Goal: Task Accomplishment & Management: Use online tool/utility

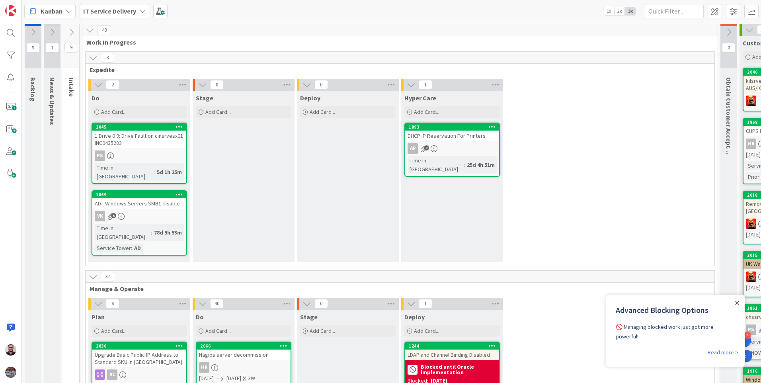
click at [736, 303] on icon "Close Announcement" at bounding box center [737, 303] width 4 height 4
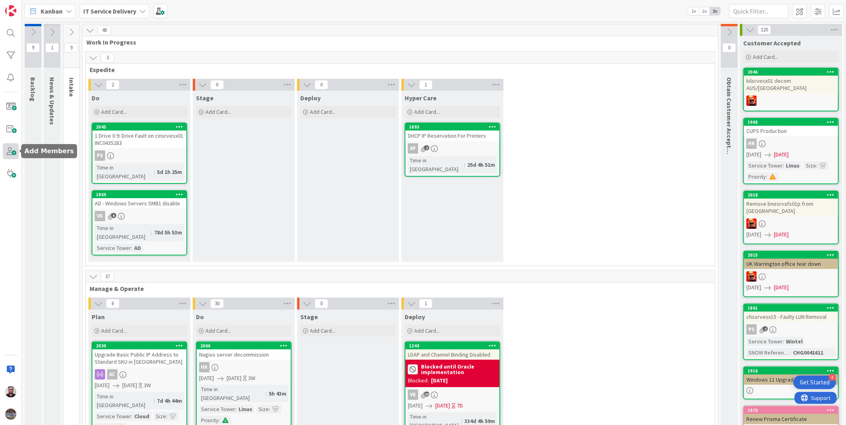
click at [13, 153] on span at bounding box center [11, 151] width 16 height 16
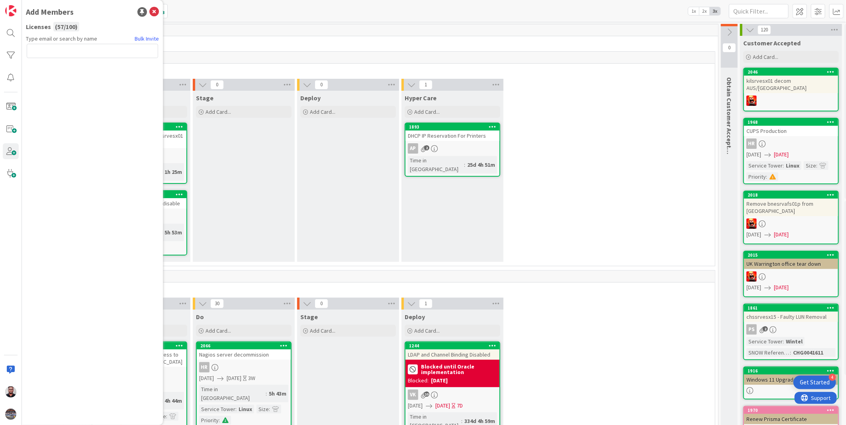
click at [638, 209] on div "2 Do Add Card... 2045 1 Drive 0 9: Drive Fault on cinsrvesx01 INC0435283 PS Tim…" at bounding box center [400, 172] width 626 height 187
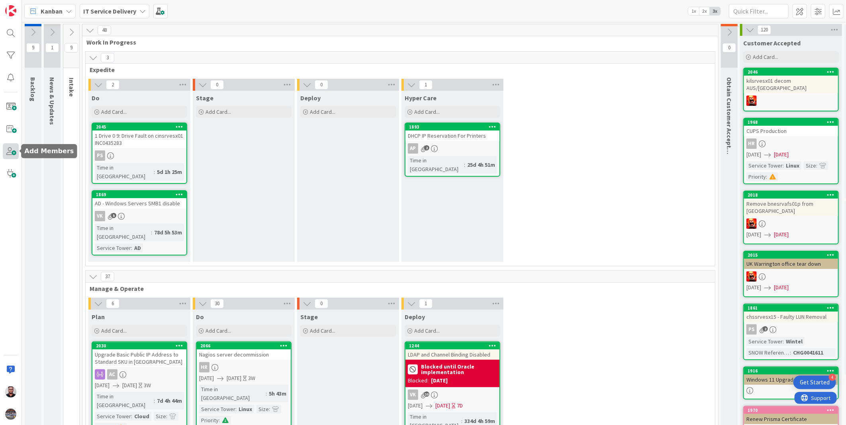
click at [10, 154] on span at bounding box center [11, 151] width 16 height 16
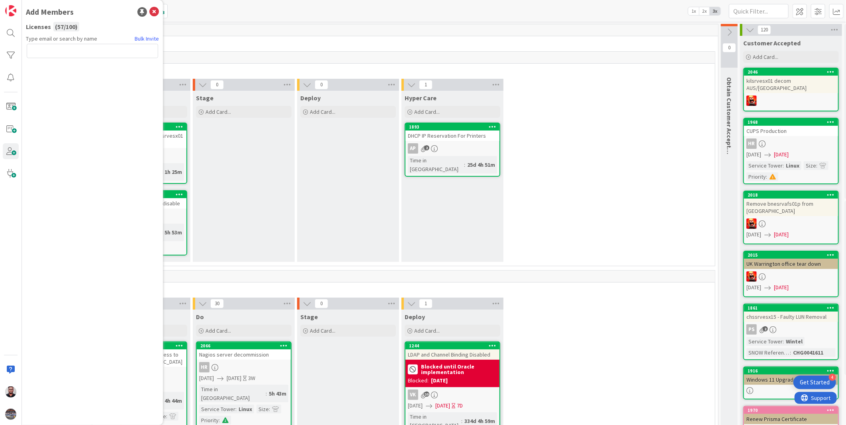
click at [58, 37] on span "Type email or search by name" at bounding box center [61, 39] width 71 height 8
click at [69, 35] on span "Type email or search by name" at bounding box center [61, 39] width 71 height 8
click at [60, 23] on div "( 57 / 100 )" at bounding box center [66, 27] width 26 height 10
click at [15, 383] on img at bounding box center [10, 392] width 11 height 11
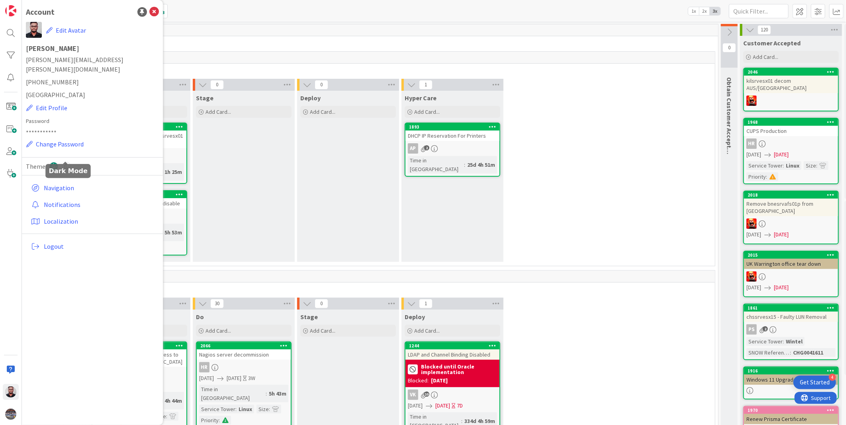
click at [63, 162] on icon at bounding box center [66, 166] width 9 height 9
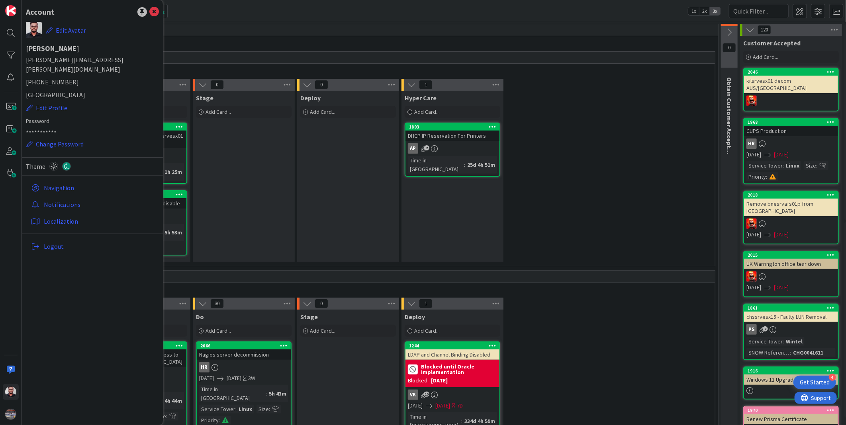
click at [550, 180] on div "2 Do Add Card... 2045 1 Drive 0 9: Drive Fault on cinsrvesx01 INC0435283 PS Tim…" at bounding box center [400, 172] width 626 height 187
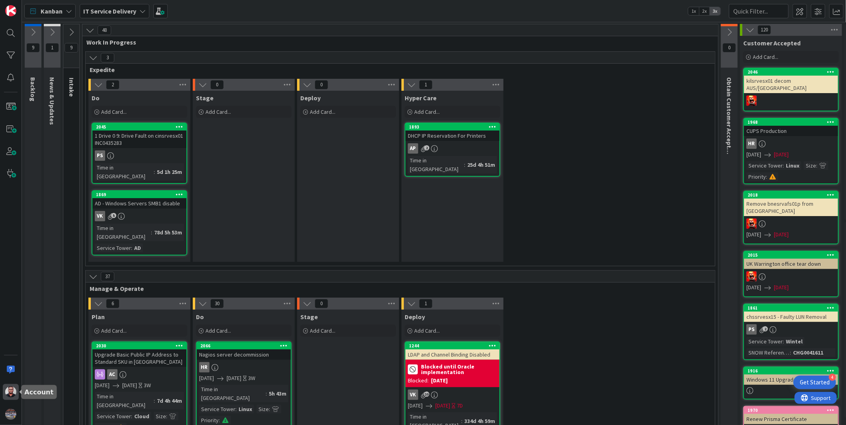
click at [13, 383] on img at bounding box center [10, 392] width 11 height 11
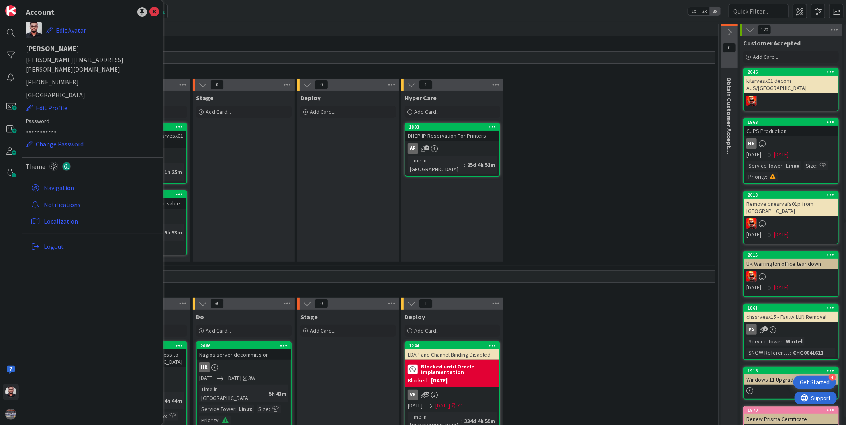
click at [582, 180] on div "2 Do Add Card... 2045 1 Drive 0 9: Drive Fault on cinsrvesx01 INC0435283 PS Tim…" at bounding box center [400, 172] width 626 height 187
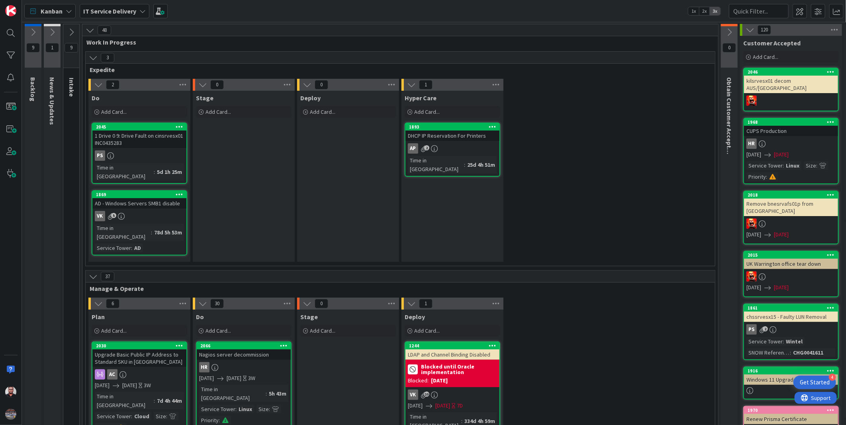
click at [761, 12] on span at bounding box center [818, 11] width 14 height 14
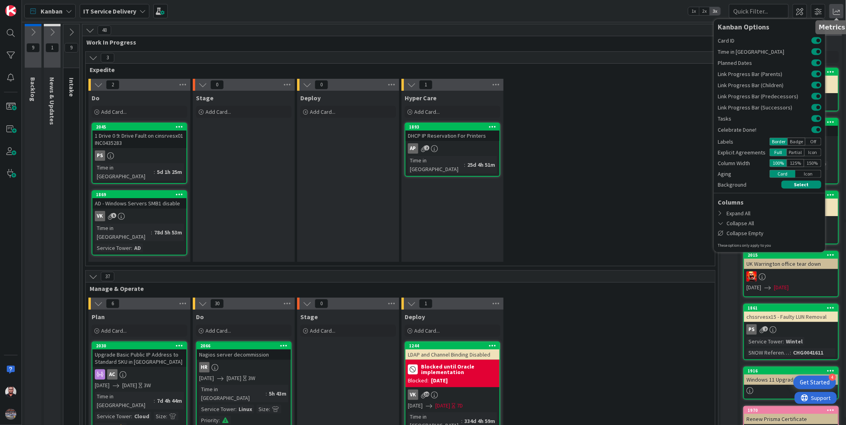
click at [761, 12] on span at bounding box center [836, 11] width 14 height 14
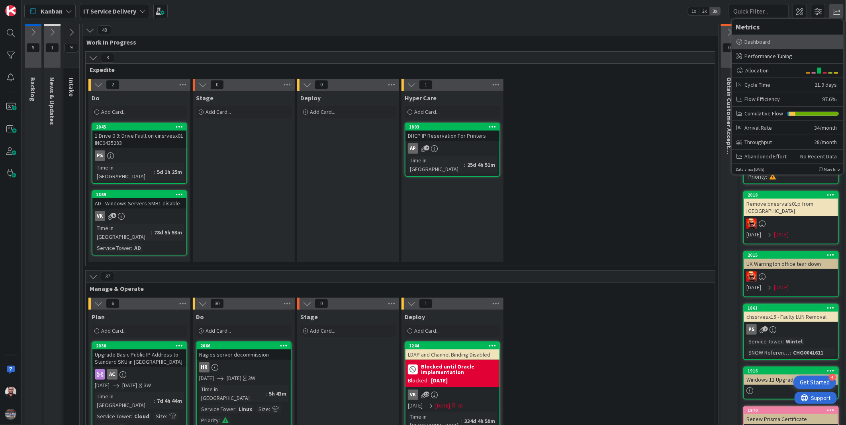
click at [761, 41] on div "Dashboard" at bounding box center [787, 41] width 102 height 8
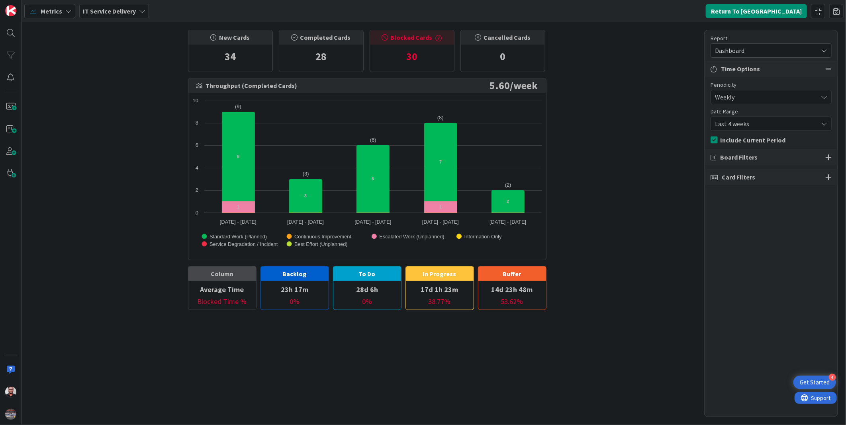
click at [198, 84] on icon at bounding box center [199, 85] width 6 height 6
click at [721, 97] on span "Weekly" at bounding box center [764, 97] width 99 height 11
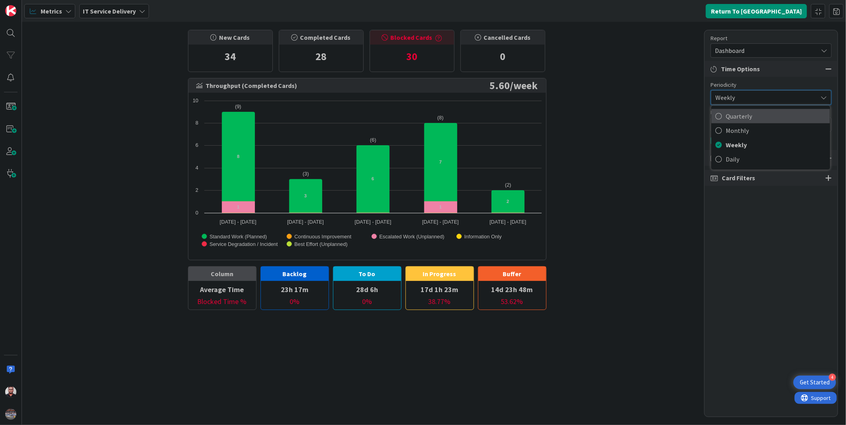
click at [741, 117] on span "Quarterly" at bounding box center [775, 116] width 100 height 12
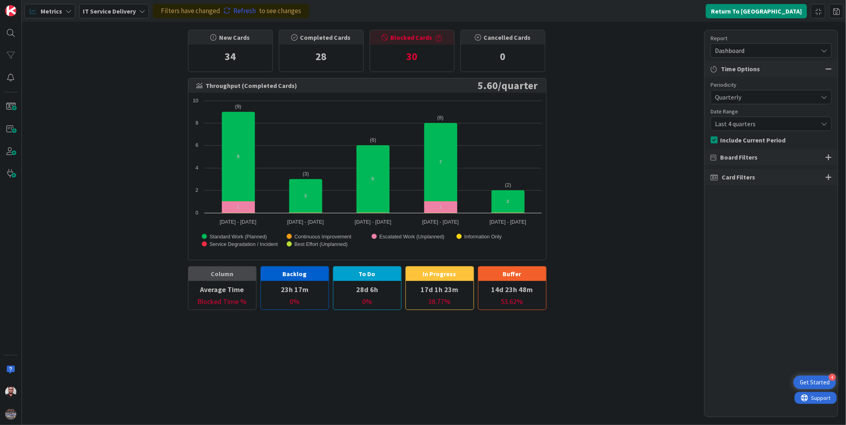
click at [747, 125] on span "Last 4 quarters" at bounding box center [764, 123] width 99 height 11
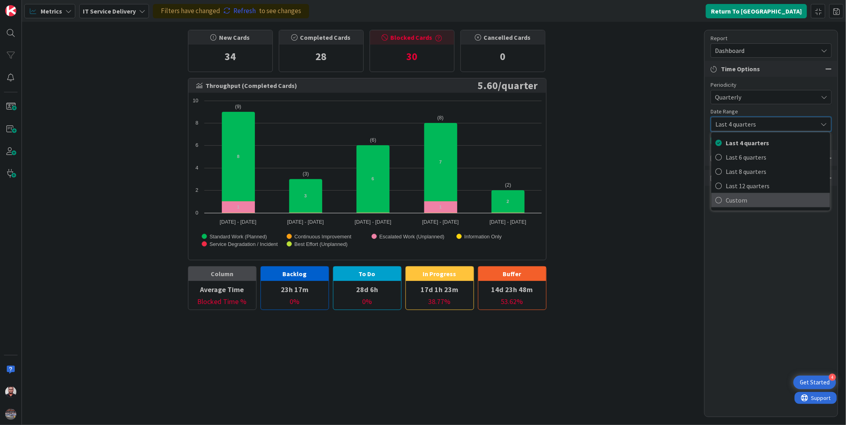
click at [737, 196] on span "Custom" at bounding box center [775, 200] width 100 height 12
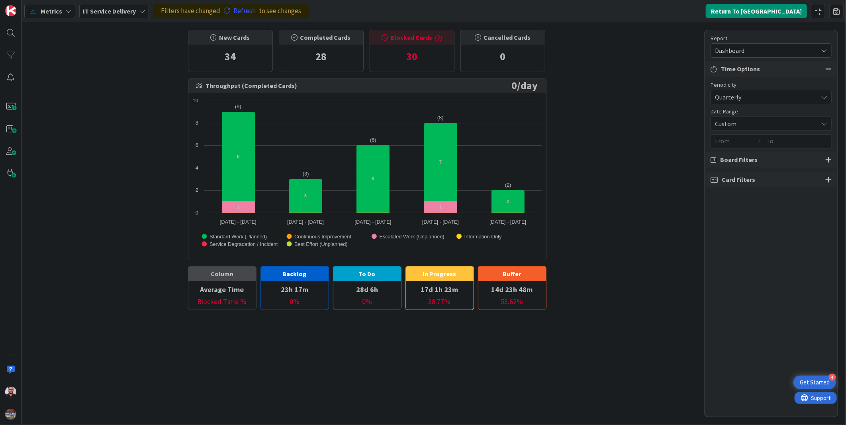
click at [727, 142] on input "From" at bounding box center [734, 142] width 38 height 14
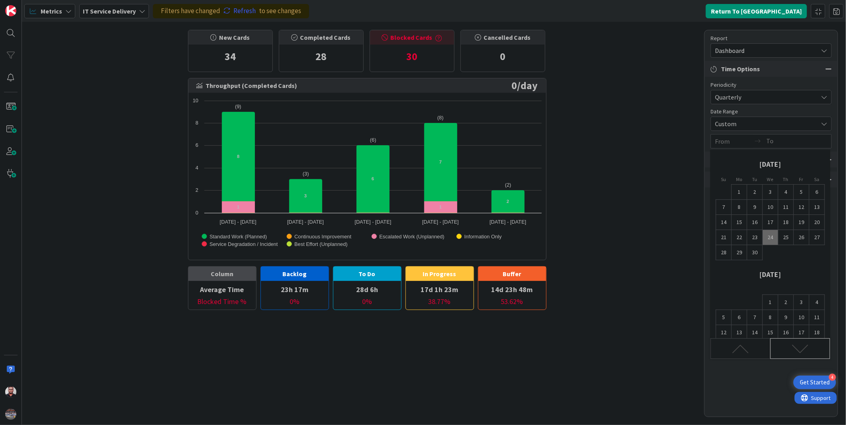
click at [761, 345] on div "Move forward to switch to the next month." at bounding box center [800, 348] width 60 height 21
click at [761, 347] on icon "Move forward to switch to the next month." at bounding box center [800, 349] width 17 height 17
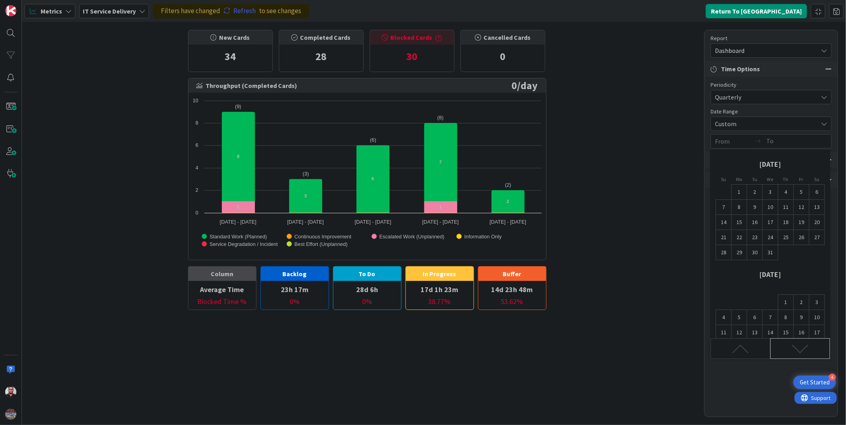
click at [761, 347] on icon "Move forward to switch to the next month." at bounding box center [800, 349] width 17 height 17
click at [746, 352] on icon "Move backward to switch to the previous month." at bounding box center [740, 349] width 17 height 17
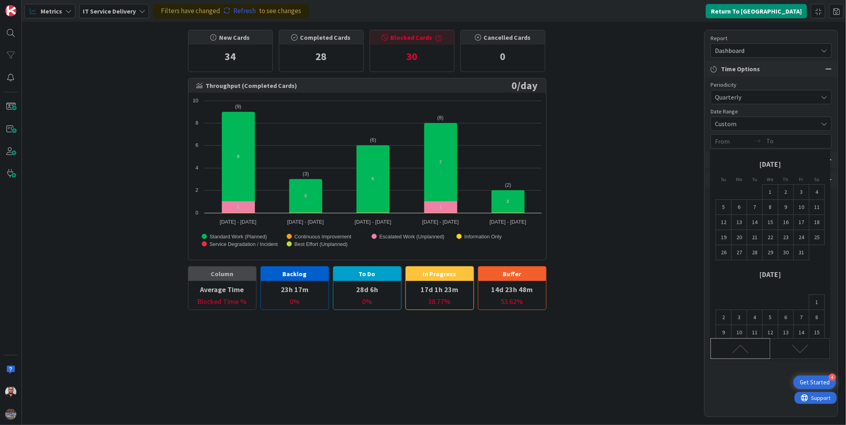
click at [746, 352] on icon "Move backward to switch to the previous month." at bounding box center [740, 349] width 17 height 17
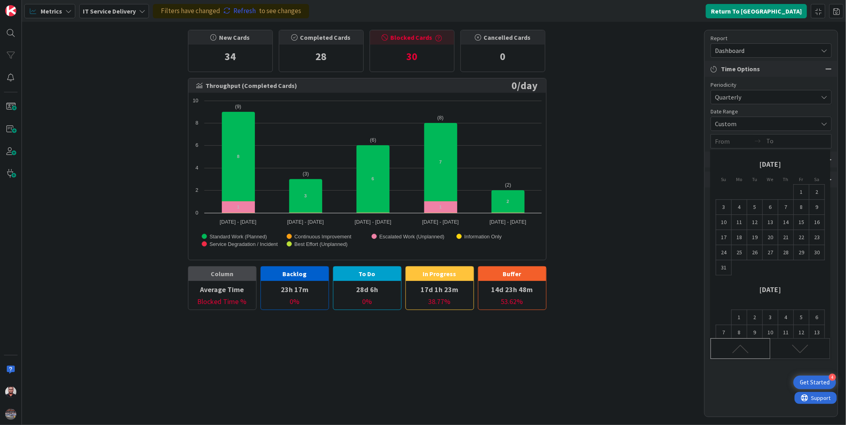
click at [746, 352] on icon "Move backward to switch to the previous month." at bounding box center [740, 349] width 17 height 17
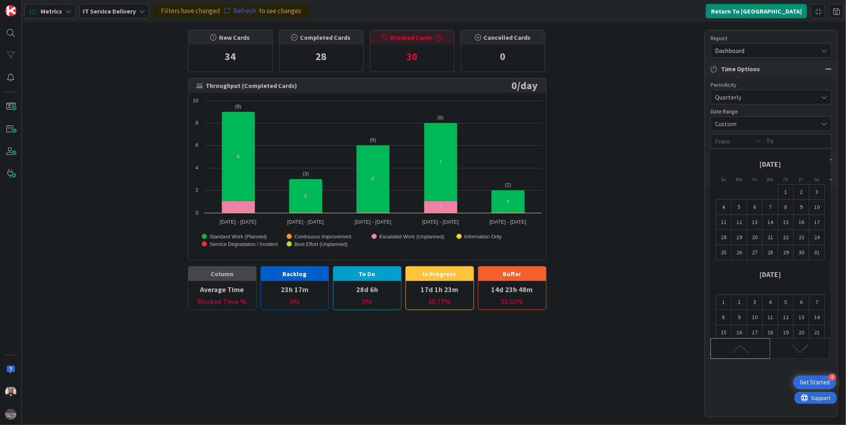
click at [746, 352] on icon "Move backward to switch to the previous month." at bounding box center [740, 349] width 17 height 17
click at [746, 351] on icon "Move backward to switch to the previous month." at bounding box center [740, 349] width 16 height 8
click at [761, 194] on td "1" at bounding box center [771, 192] width 16 height 15
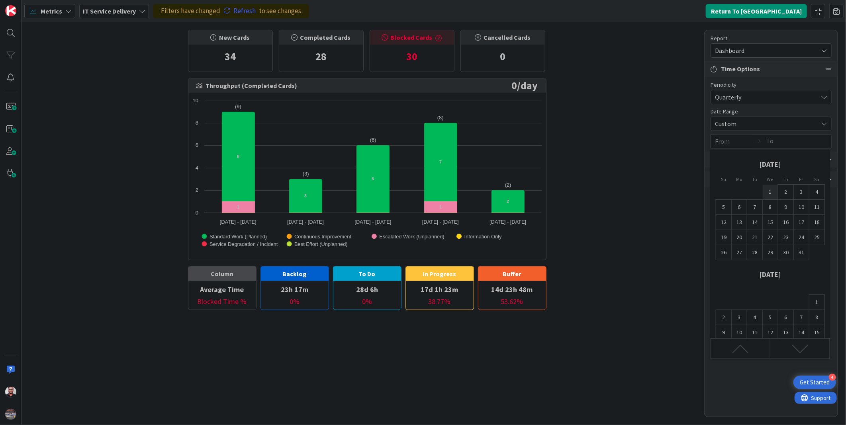
type input "[DATE]"
click at [761, 344] on icon "Move forward to switch to the next month." at bounding box center [800, 349] width 17 height 17
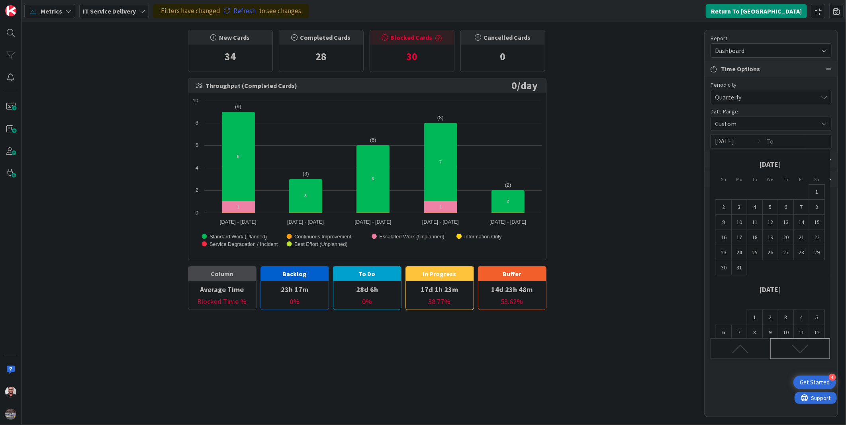
click at [761, 344] on icon "Move forward to switch to the next month." at bounding box center [800, 349] width 17 height 17
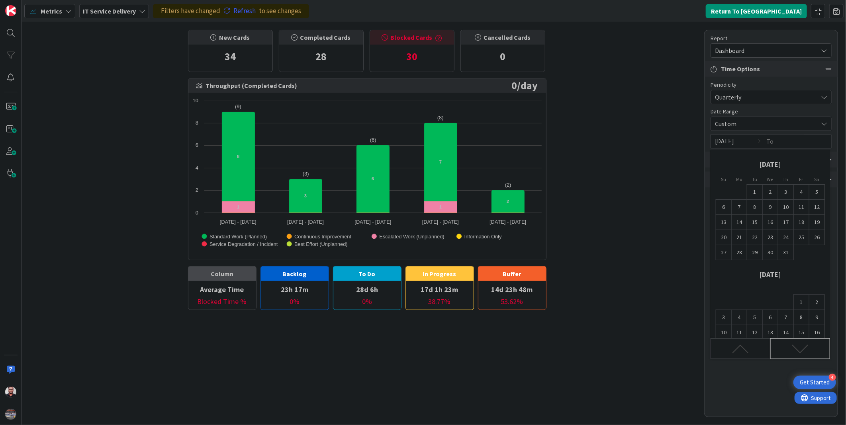
click at [761, 344] on icon "Move forward to switch to the next month." at bounding box center [800, 349] width 17 height 17
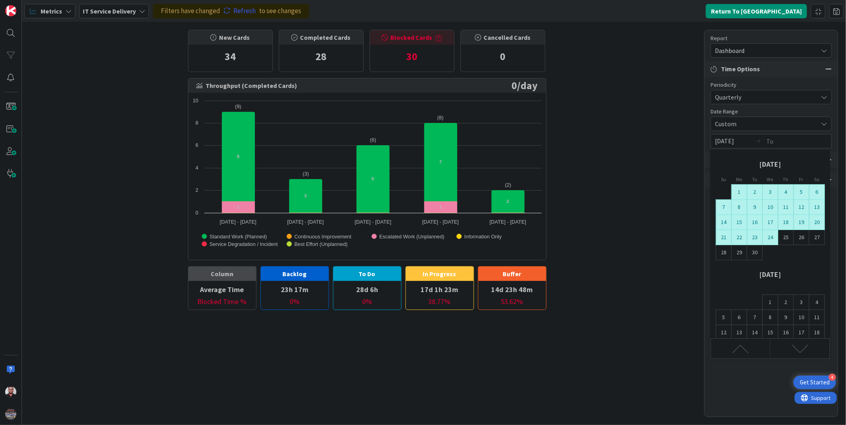
click at [761, 236] on td "24" at bounding box center [771, 237] width 16 height 15
type input "[DATE]"
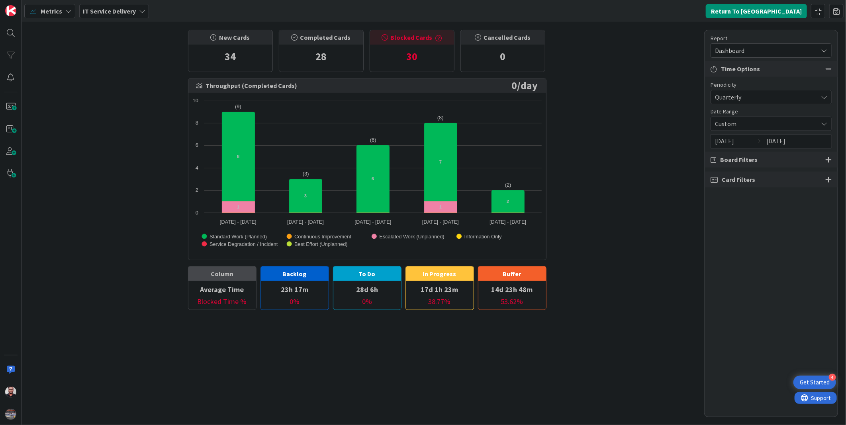
click at [761, 381] on div "Get Started" at bounding box center [815, 383] width 30 height 8
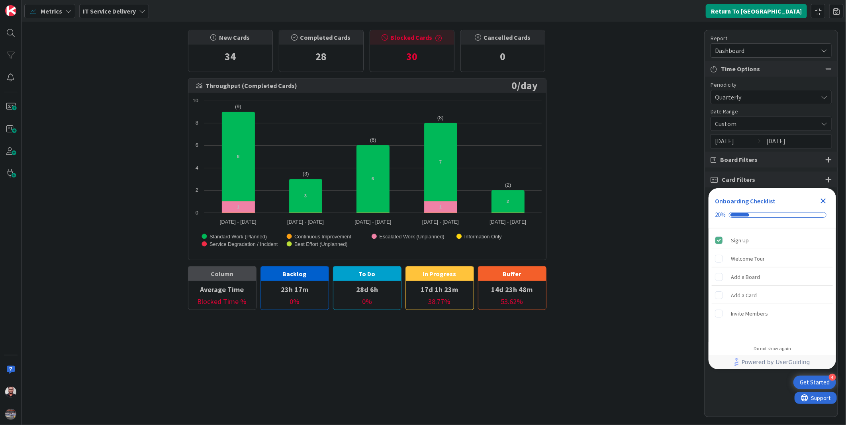
click at [761, 201] on icon "Close Checklist" at bounding box center [823, 201] width 5 height 5
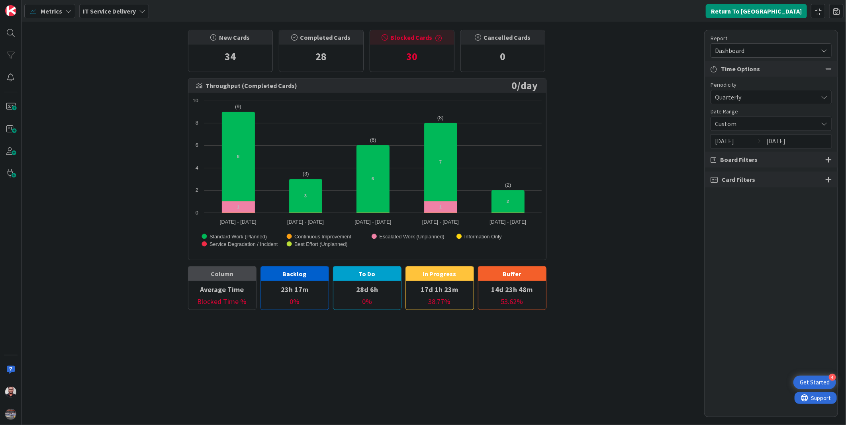
click at [749, 162] on span "Board Filters" at bounding box center [738, 160] width 37 height 10
click at [761, 162] on div at bounding box center [828, 159] width 6 height 7
click at [41, 12] on span "Metrics" at bounding box center [52, 11] width 22 height 10
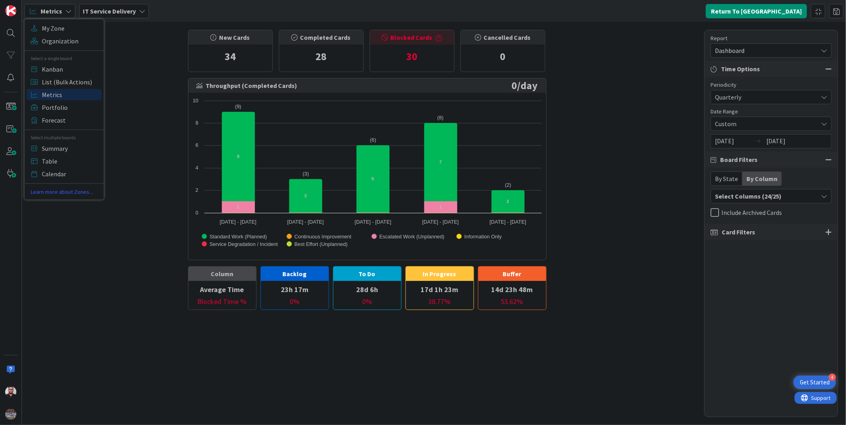
click at [129, 76] on div "New Cards 34 Completed Cards 28 Blocked Cards 30 Cancelled Cards 0 Throughput (…" at bounding box center [434, 223] width 824 height 403
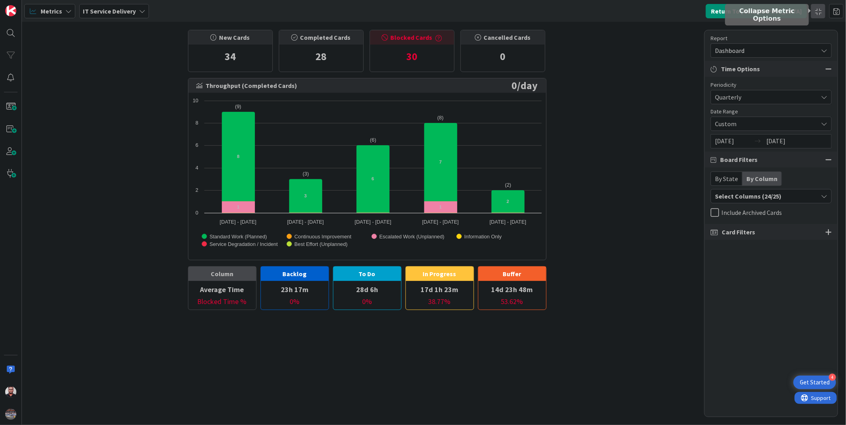
click at [761, 11] on div at bounding box center [818, 11] width 14 height 14
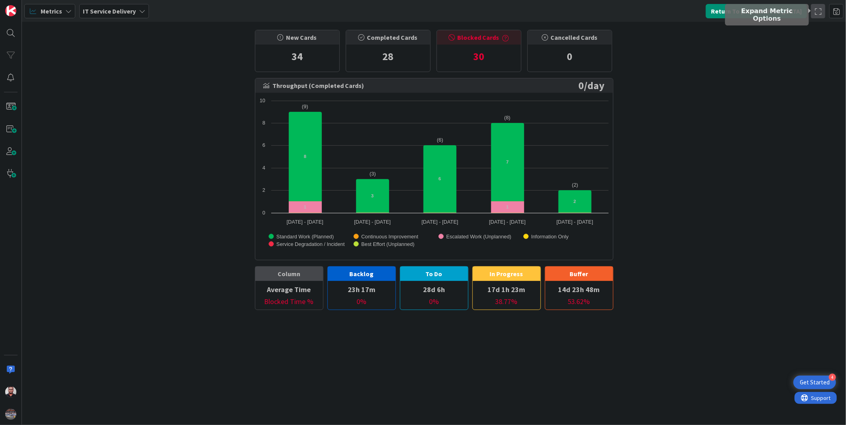
click at [761, 13] on div at bounding box center [818, 11] width 14 height 14
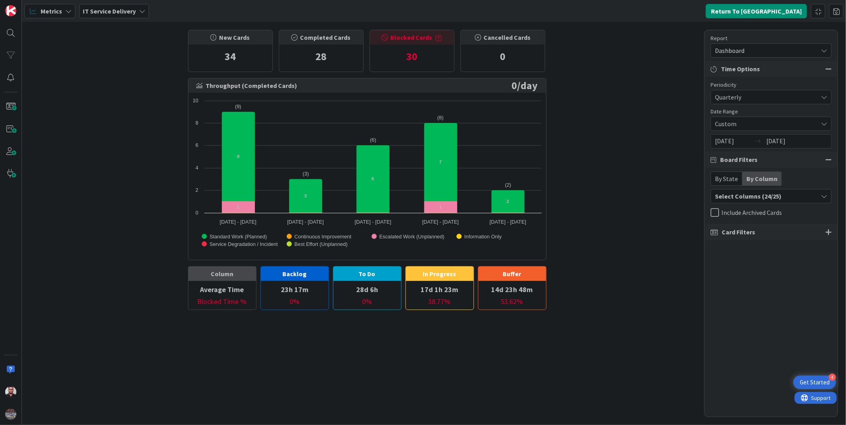
click at [727, 178] on div "By State" at bounding box center [726, 179] width 31 height 14
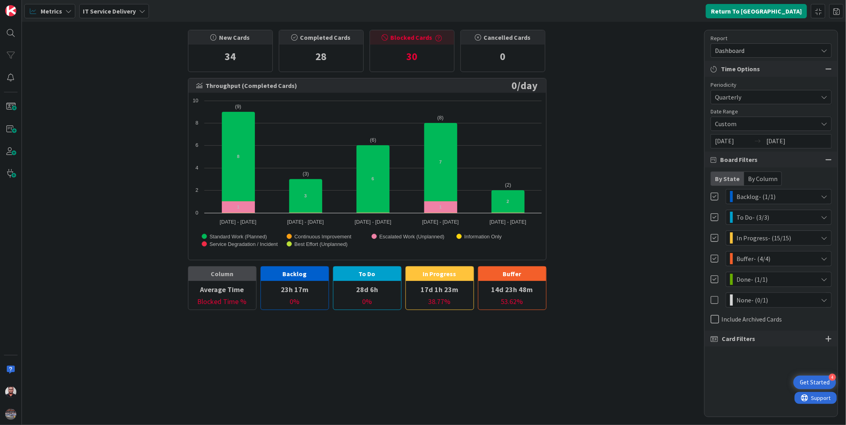
click at [755, 178] on div "By Column" at bounding box center [762, 179] width 37 height 14
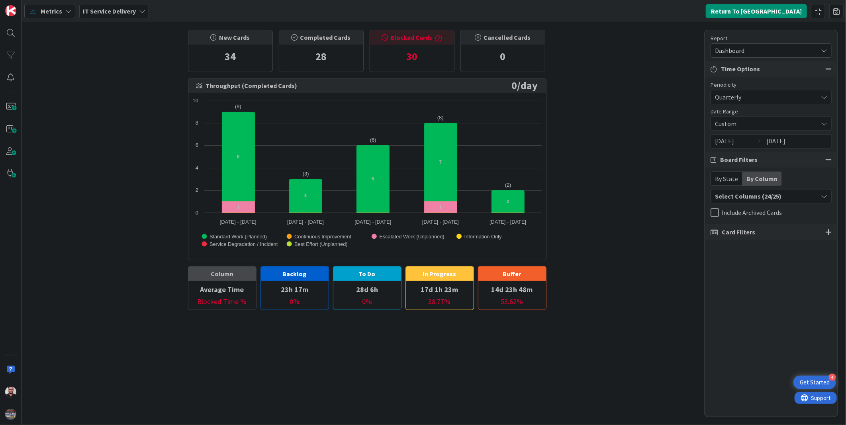
click at [712, 211] on icon at bounding box center [714, 213] width 8 height 10
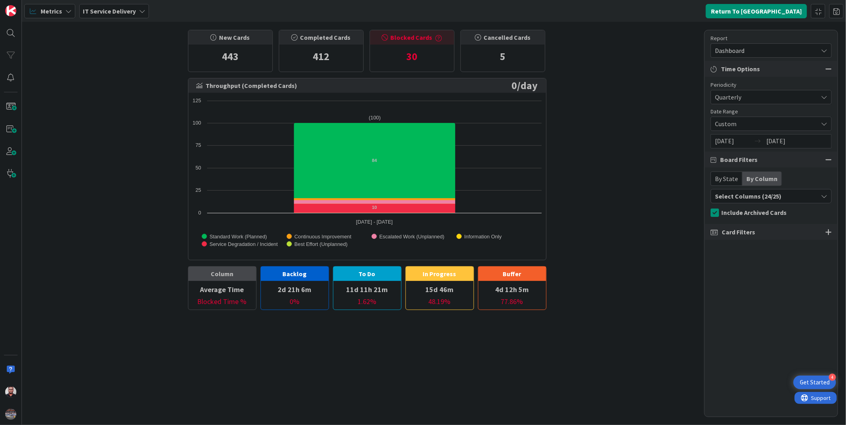
click at [716, 212] on icon at bounding box center [714, 213] width 8 height 10
click at [727, 177] on div "By State" at bounding box center [726, 179] width 31 height 14
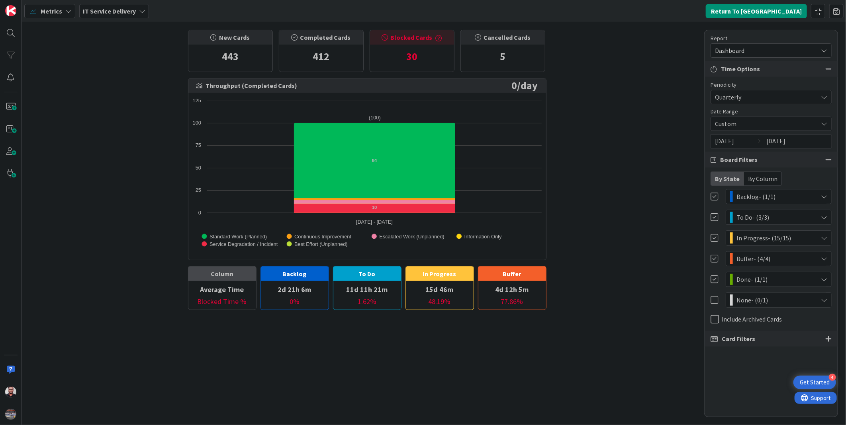
click at [751, 181] on div "By Column" at bounding box center [762, 179] width 37 height 14
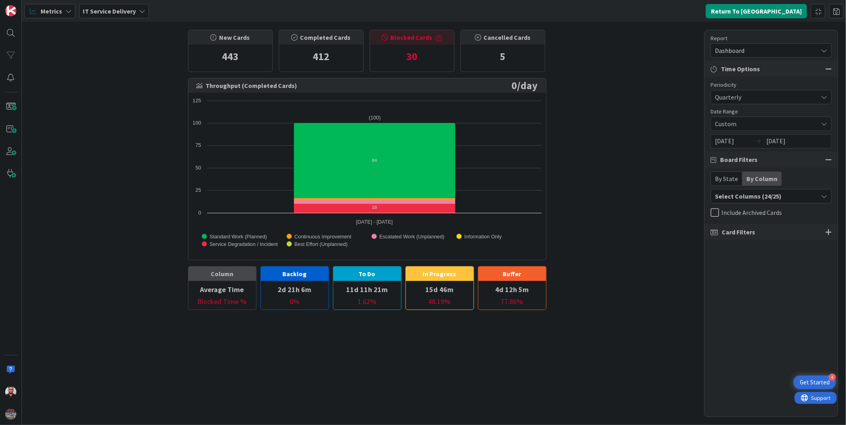
click at [761, 196] on div "Select Columns (24/25)" at bounding box center [764, 196] width 107 height 10
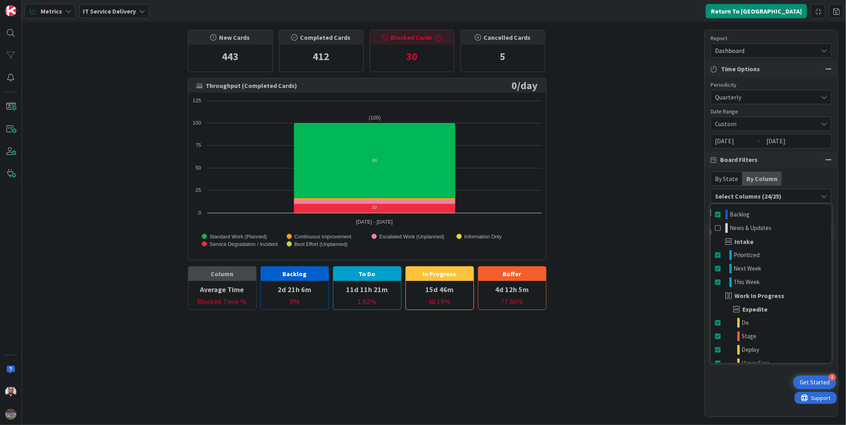
click at [631, 222] on div "New Cards 443 Completed Cards 412 Blocked Cards 30 Cancelled Cards 5 Throughput…" at bounding box center [434, 223] width 824 height 403
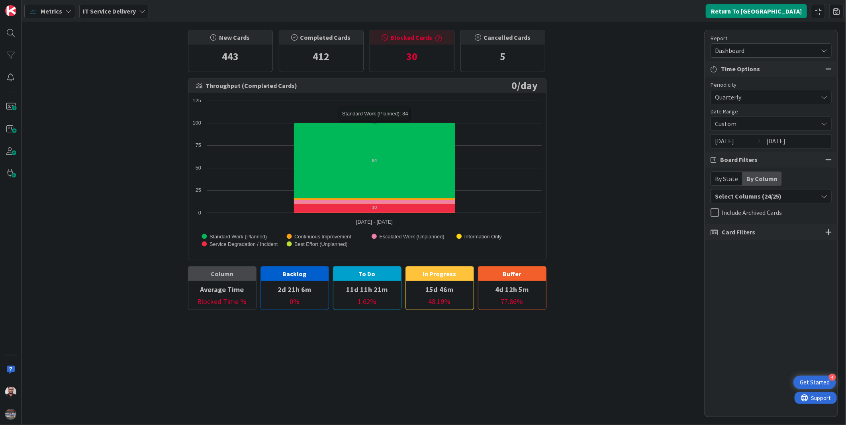
click at [315, 57] on div "412" at bounding box center [321, 57] width 84 height 24
click at [761, 7] on button "Return To [GEOGRAPHIC_DATA]" at bounding box center [756, 11] width 101 height 14
